Goal: Information Seeking & Learning: Learn about a topic

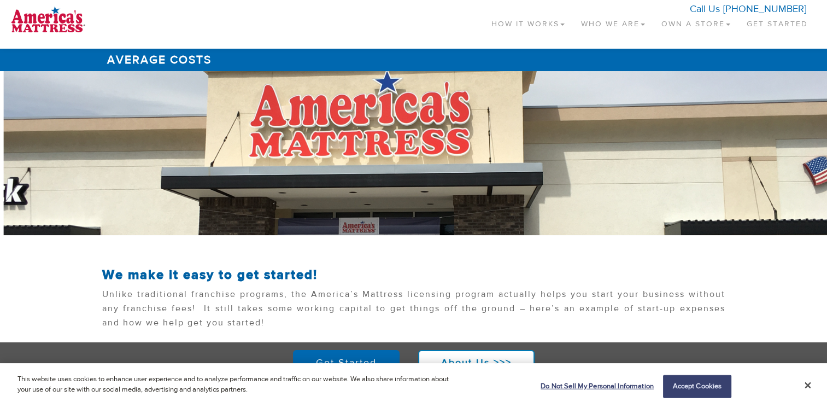
click at [533, 26] on link "How It Works" at bounding box center [528, 21] width 90 height 32
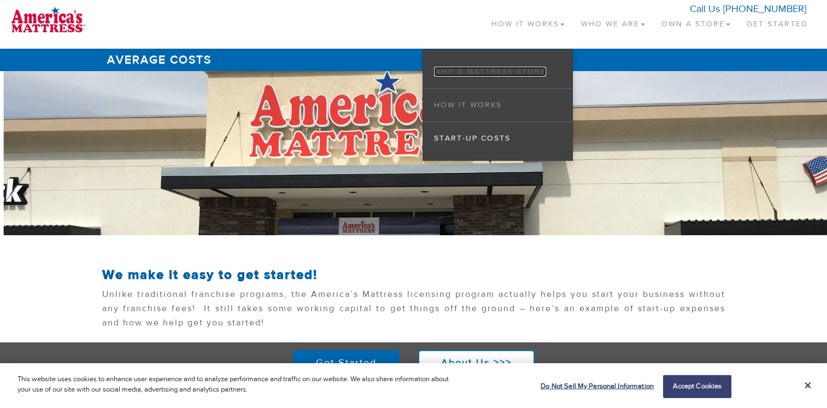
click at [472, 72] on link "Why a Mattress Store" at bounding box center [490, 72] width 112 height 10
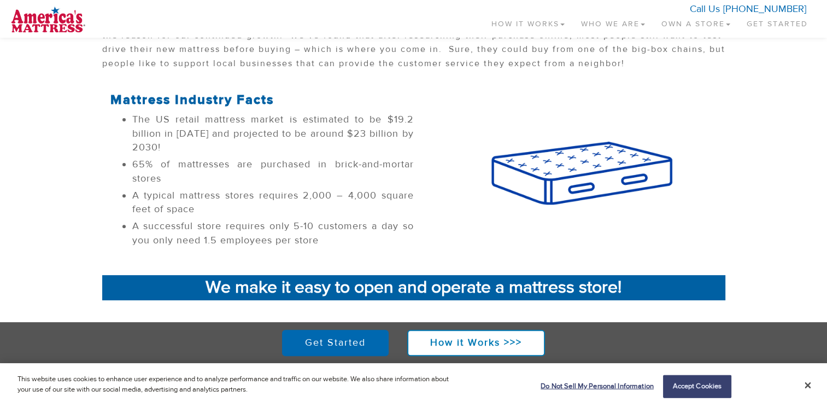
scroll to position [383, 0]
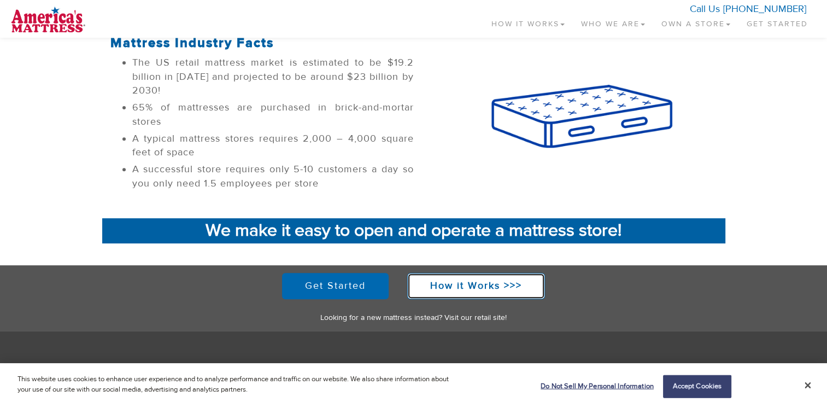
click at [464, 289] on strong "How it Works >>>" at bounding box center [476, 285] width 92 height 13
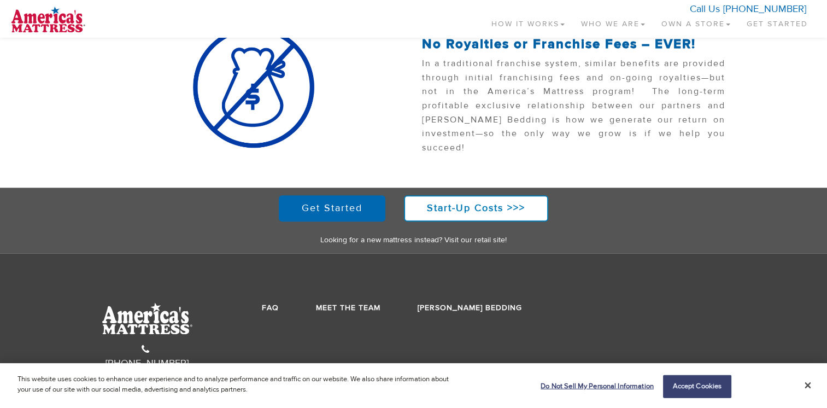
scroll to position [1192, 0]
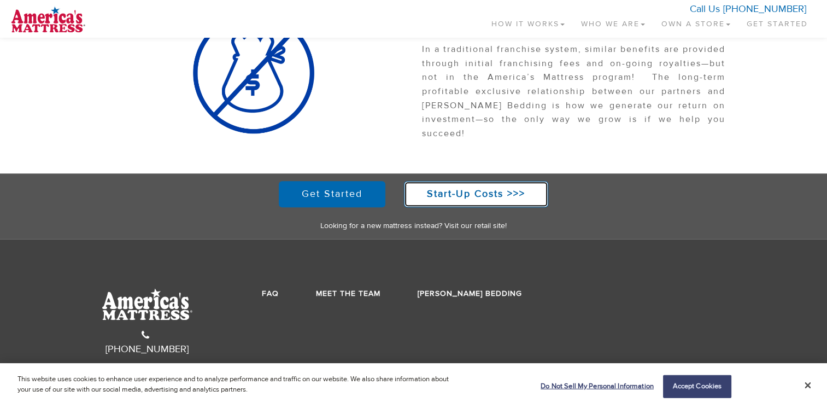
click at [472, 196] on strong "Start-Up Costs >>>" at bounding box center [476, 194] width 98 height 13
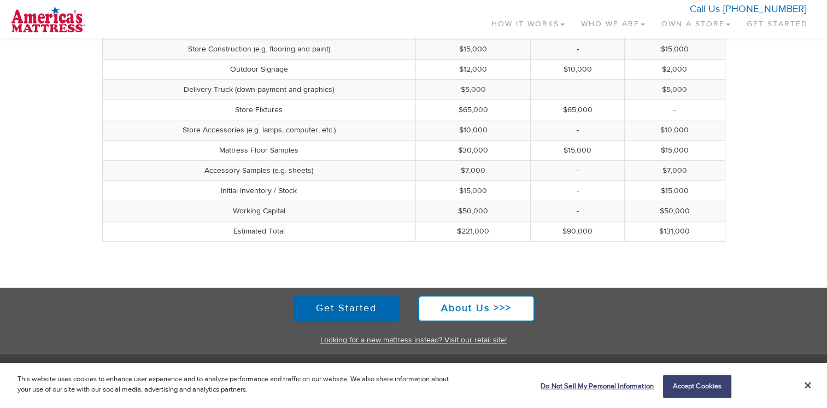
scroll to position [469, 0]
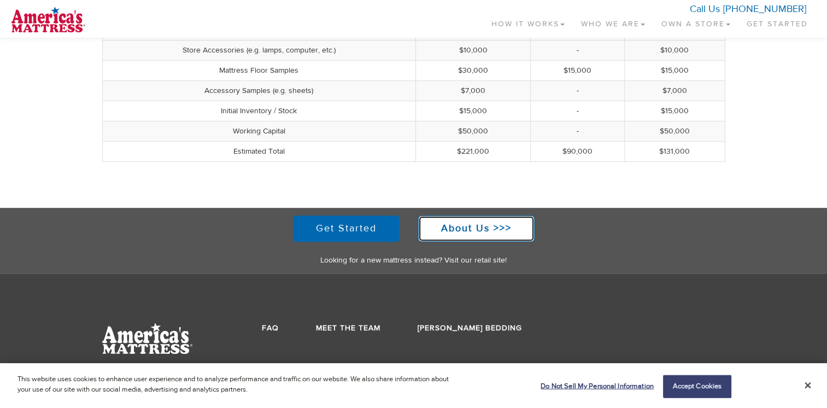
click at [466, 227] on strong "About Us >>>" at bounding box center [476, 228] width 71 height 13
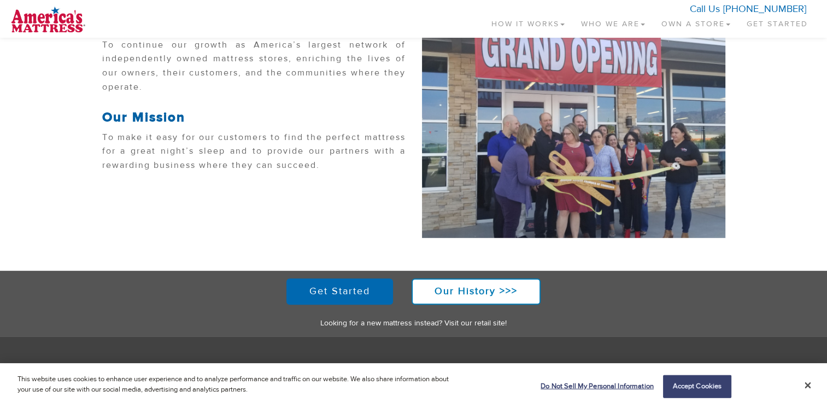
scroll to position [437, 0]
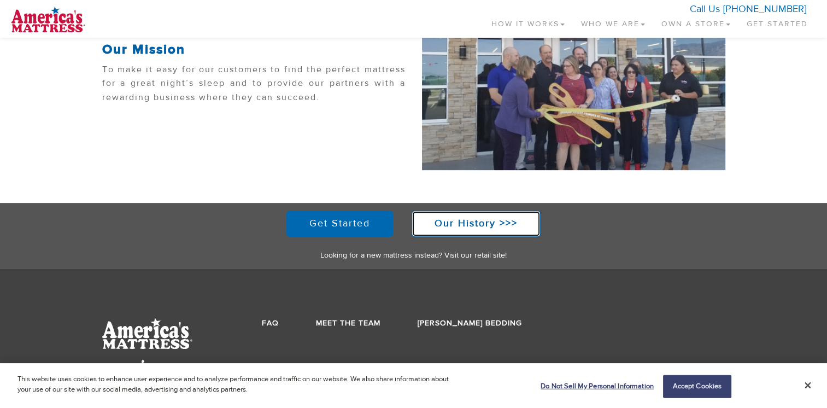
click at [442, 220] on strong "Our History >>>" at bounding box center [476, 223] width 83 height 13
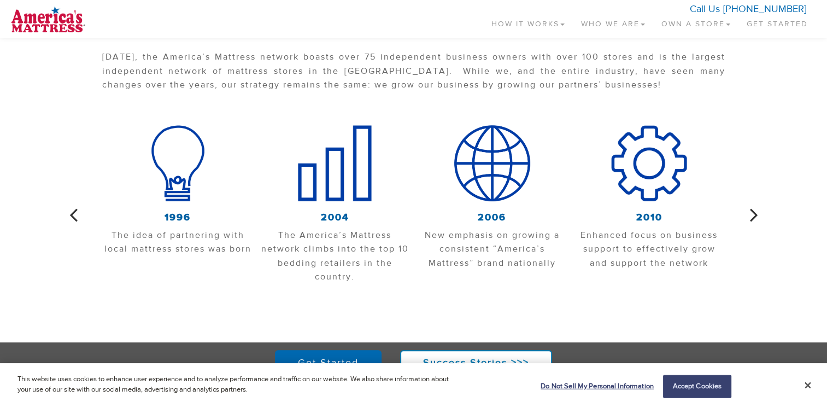
scroll to position [383, 0]
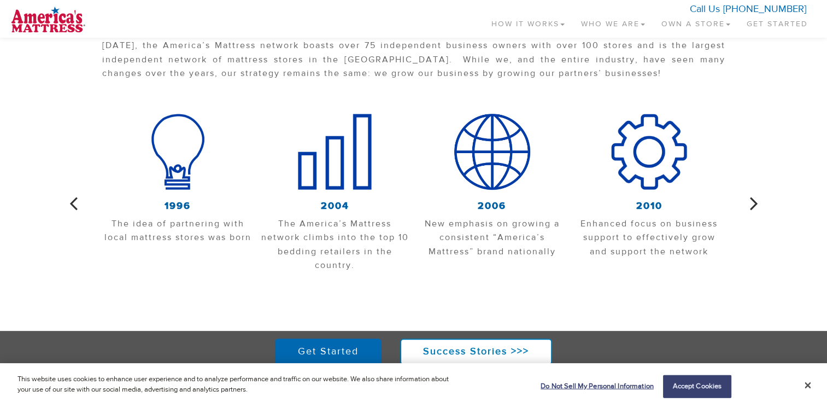
click at [756, 201] on icon "button" at bounding box center [754, 203] width 8 height 23
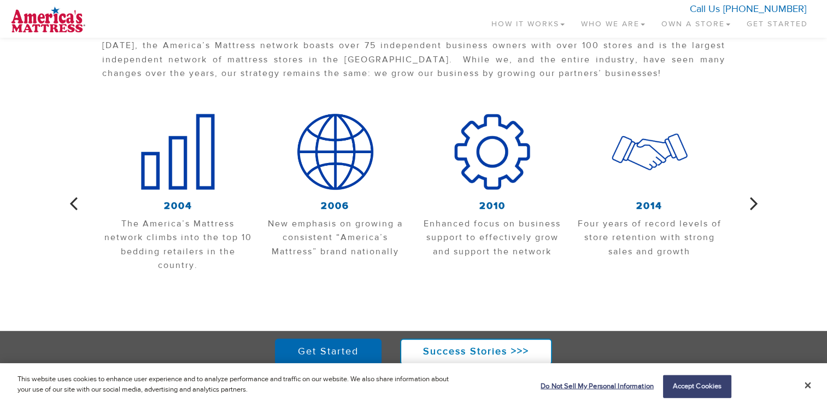
click at [756, 201] on icon "button" at bounding box center [754, 203] width 8 height 23
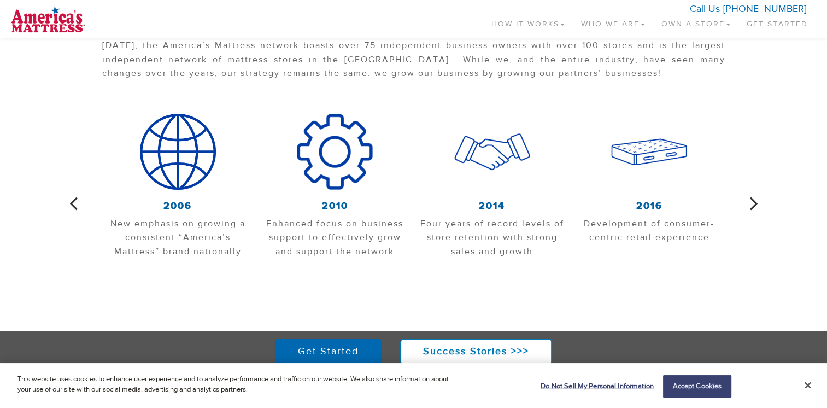
click at [756, 201] on icon "button" at bounding box center [754, 203] width 8 height 23
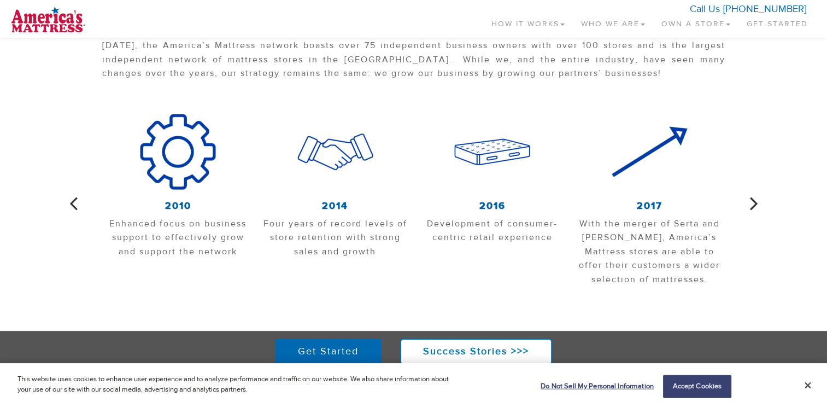
click at [756, 201] on icon "button" at bounding box center [754, 203] width 8 height 23
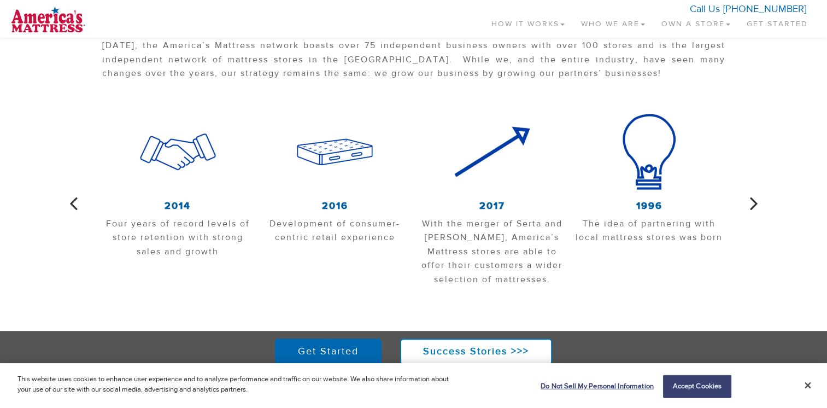
click at [756, 201] on icon "button" at bounding box center [754, 203] width 8 height 23
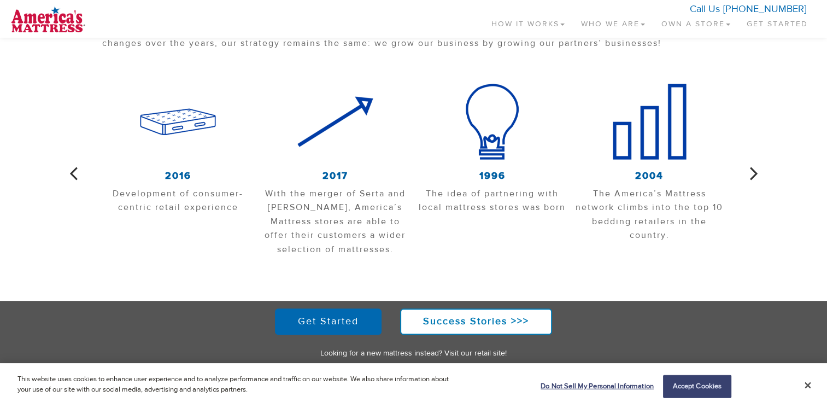
scroll to position [437, 0]
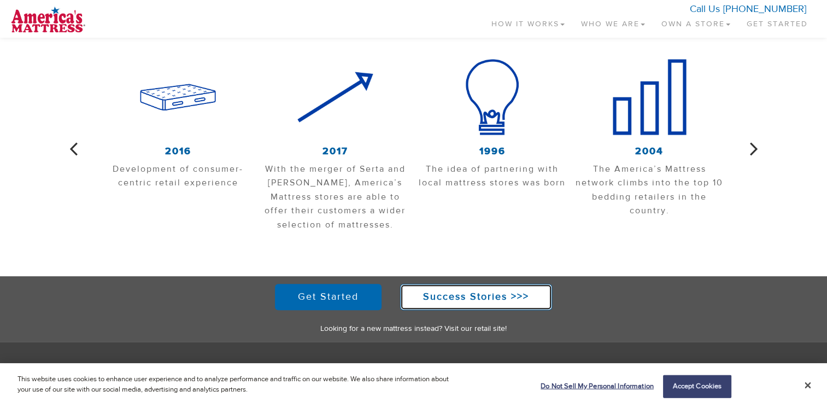
click at [484, 288] on link "Success Stories >>>" at bounding box center [476, 297] width 152 height 26
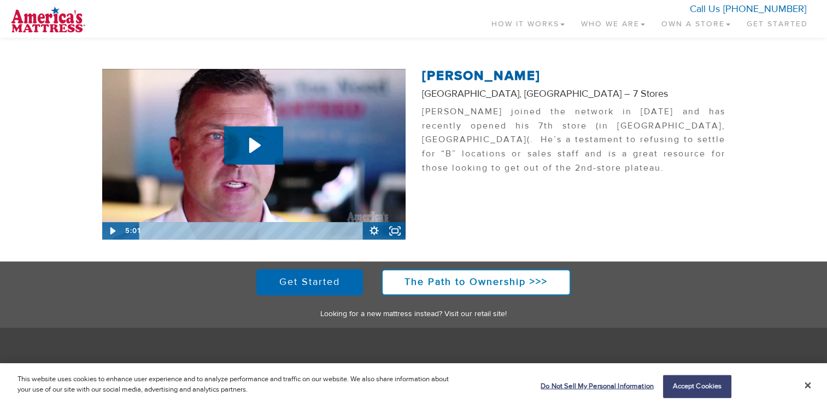
scroll to position [457, 0]
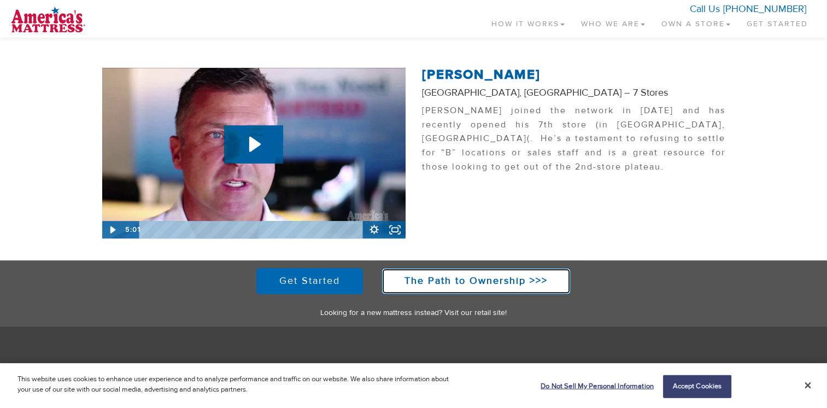
click at [472, 285] on strong "The Path to Ownership >>>" at bounding box center [476, 280] width 143 height 13
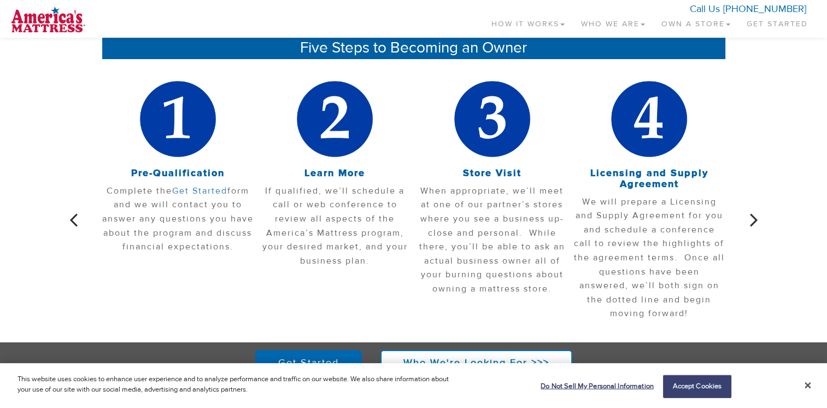
scroll to position [328, 0]
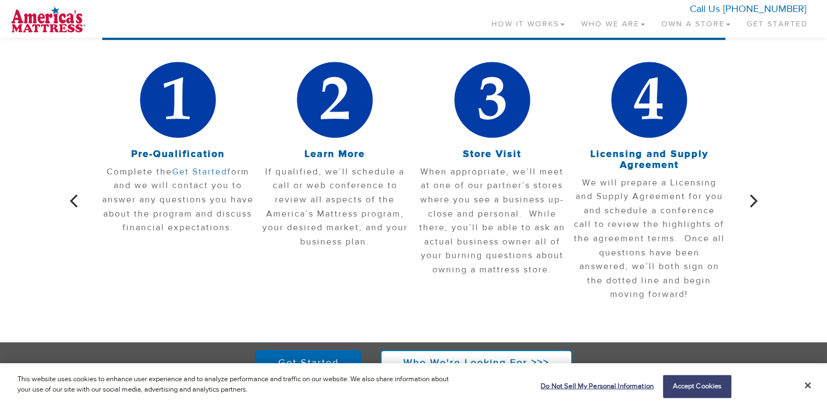
click at [752, 196] on icon "button" at bounding box center [754, 200] width 8 height 23
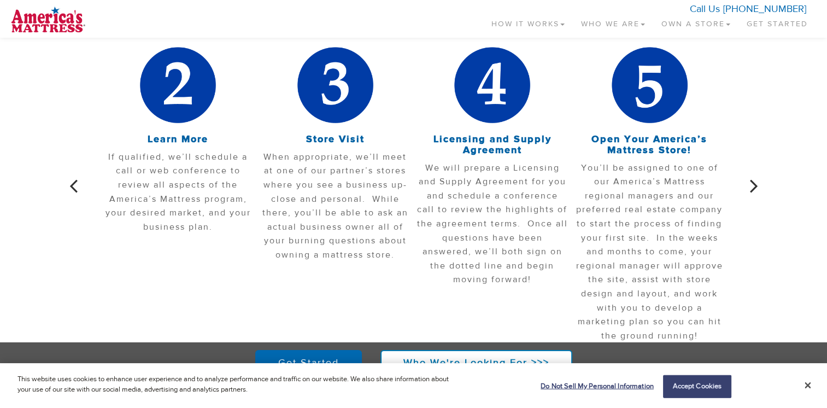
scroll to position [383, 0]
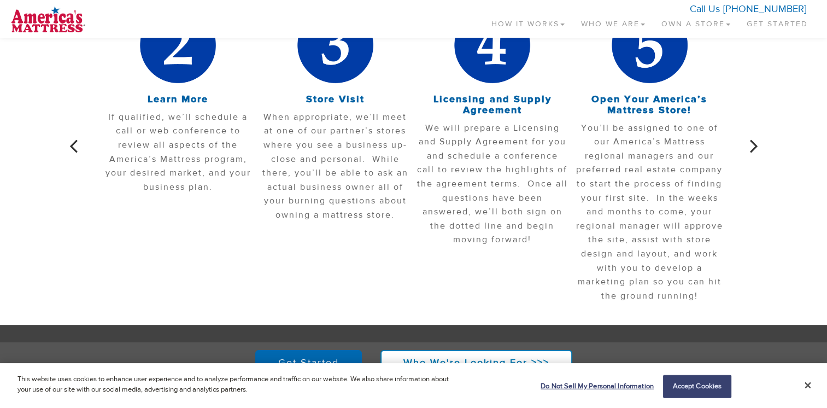
click at [755, 148] on icon "button" at bounding box center [754, 145] width 8 height 23
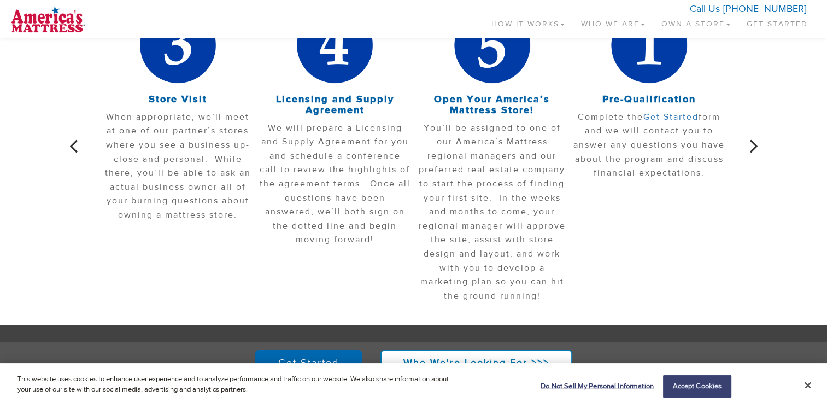
click at [755, 148] on icon "button" at bounding box center [754, 145] width 8 height 23
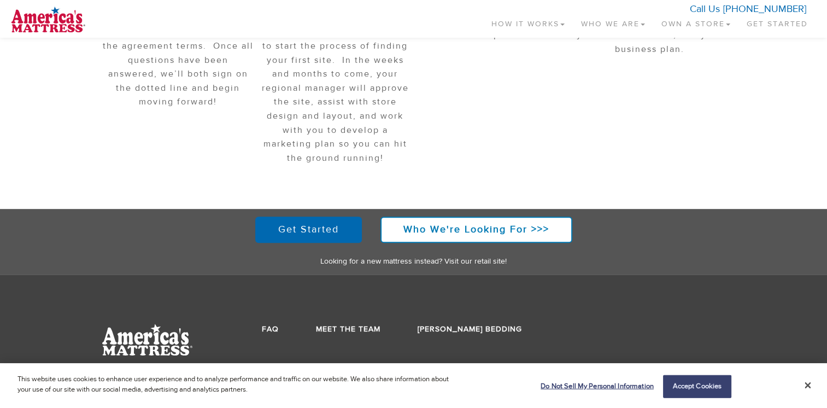
scroll to position [524, 0]
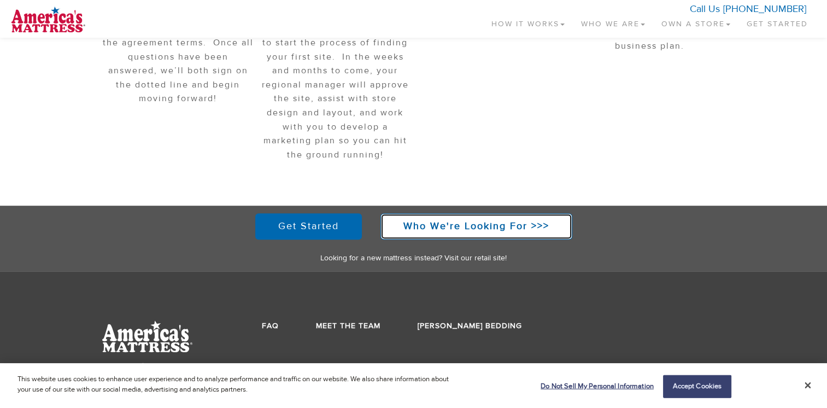
click at [505, 229] on strong "Who We're Looking For >>>" at bounding box center [476, 226] width 146 height 13
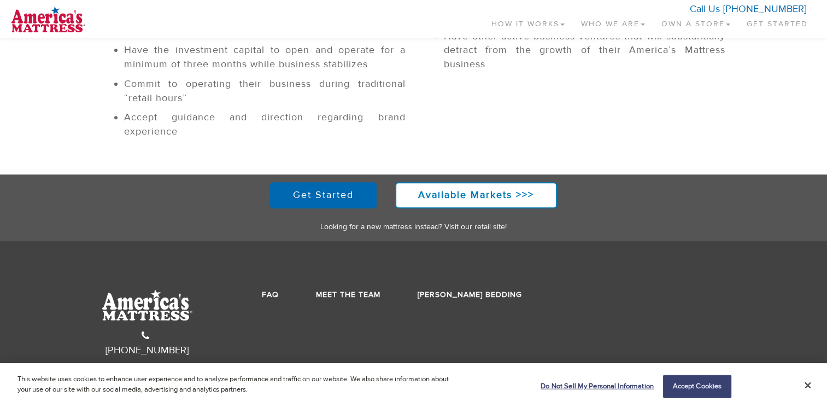
scroll to position [429, 0]
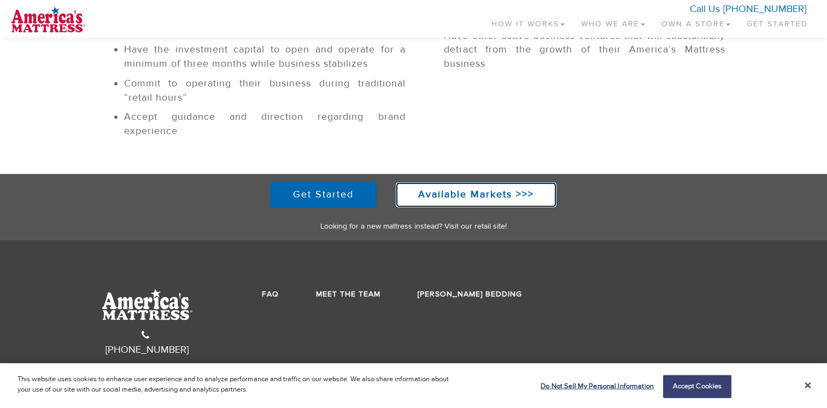
click at [470, 188] on strong "Available Markets >>>" at bounding box center [476, 194] width 116 height 13
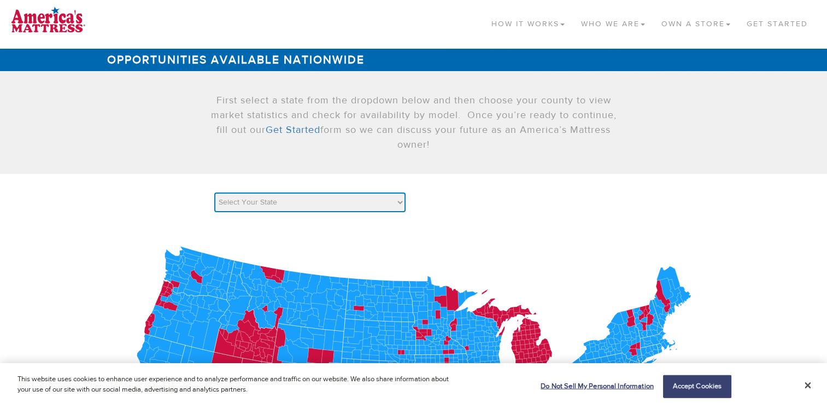
click at [370, 194] on select "Select Your State AK AL AR AZ CA CO [GEOGRAPHIC_DATA] [GEOGRAPHIC_DATA] DE [GEO…" at bounding box center [309, 202] width 191 height 20
select select "NJ"
click at [214, 192] on select "Select Your State AK AL AR AZ CA CO [GEOGRAPHIC_DATA] [GEOGRAPHIC_DATA] DE [GEO…" at bounding box center [309, 202] width 191 height 20
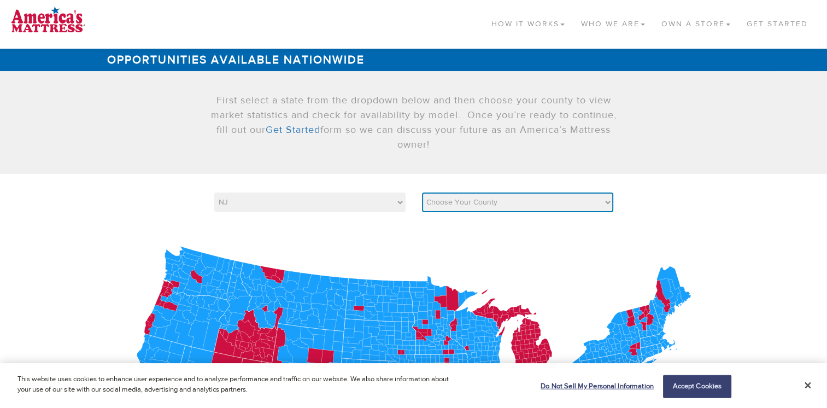
click at [518, 200] on select "Choose Your County Atlantic [GEOGRAPHIC_DATA] [GEOGRAPHIC_DATA] [GEOGRAPHIC_DAT…" at bounding box center [517, 202] width 191 height 20
select select "34029"
click at [422, 192] on select "Choose Your County Atlantic [GEOGRAPHIC_DATA] [GEOGRAPHIC_DATA] [GEOGRAPHIC_DAT…" at bounding box center [517, 202] width 191 height 20
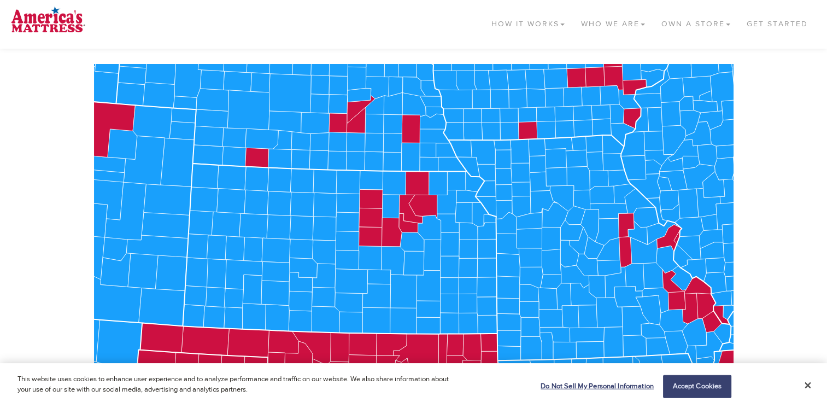
scroll to position [176, 0]
